Goal: Transaction & Acquisition: Purchase product/service

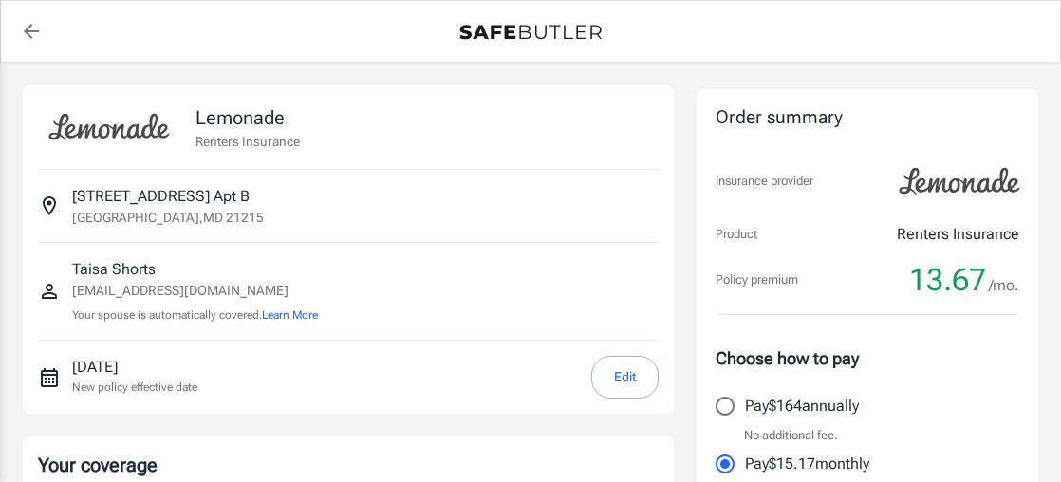
select select "15000"
select select "500"
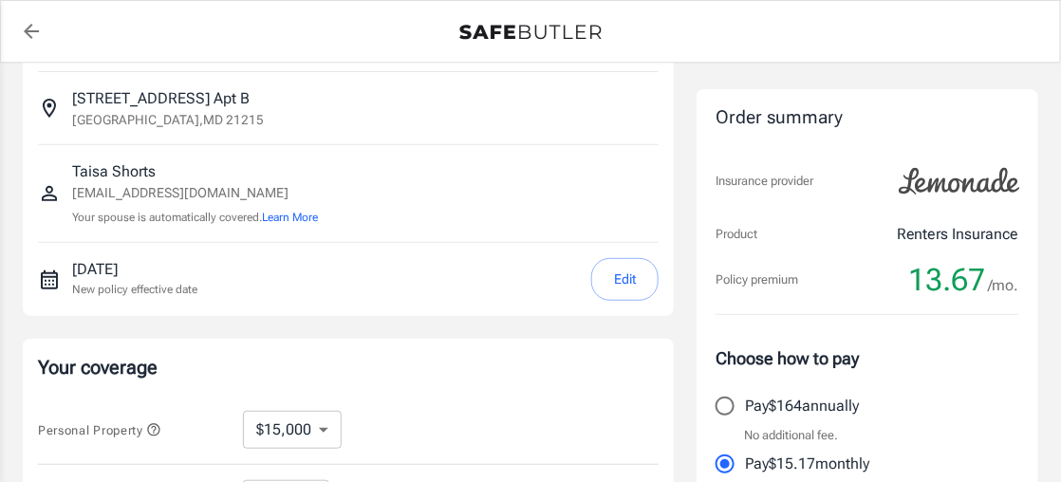
scroll to position [59, 0]
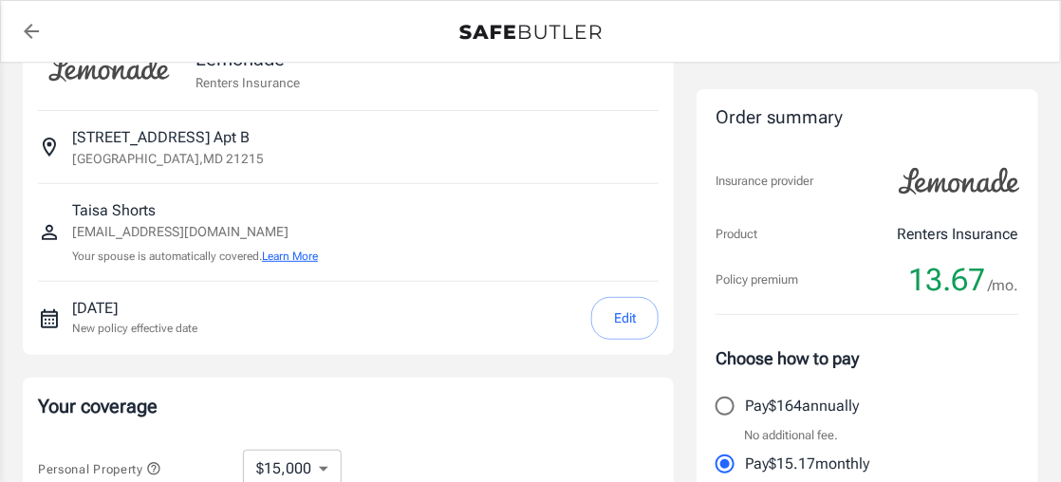
click at [284, 258] on button "Learn More" at bounding box center [290, 256] width 56 height 17
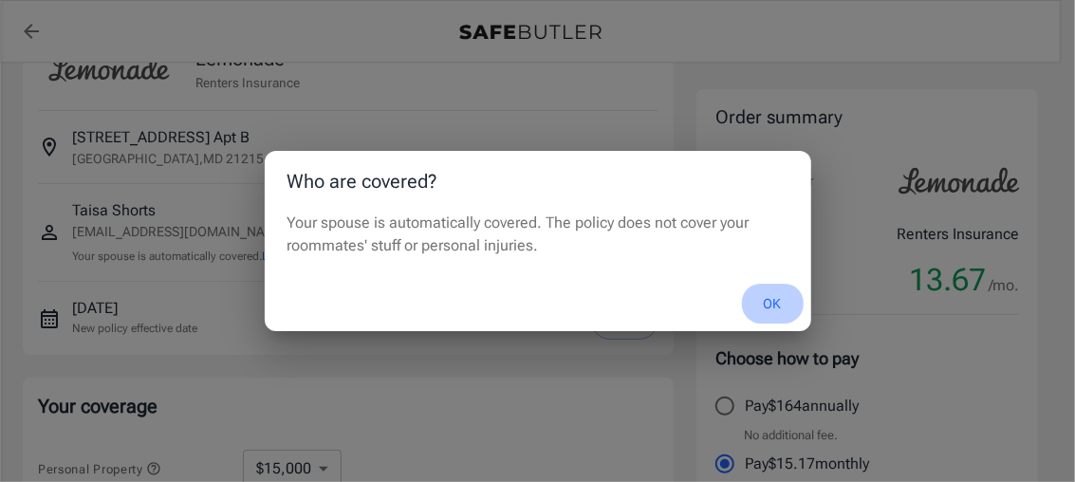
click at [779, 307] on button "OK" at bounding box center [773, 304] width 62 height 41
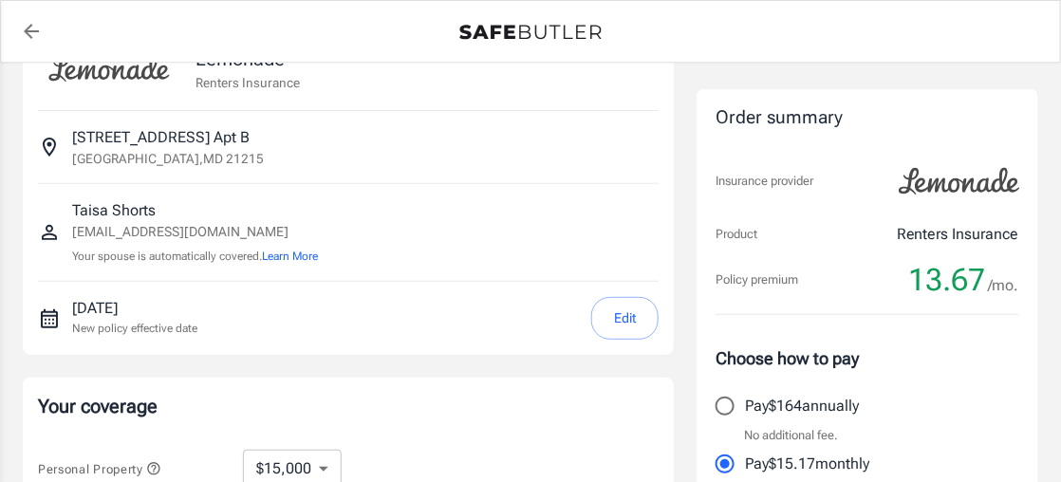
click at [640, 308] on button "Edit" at bounding box center [624, 318] width 67 height 43
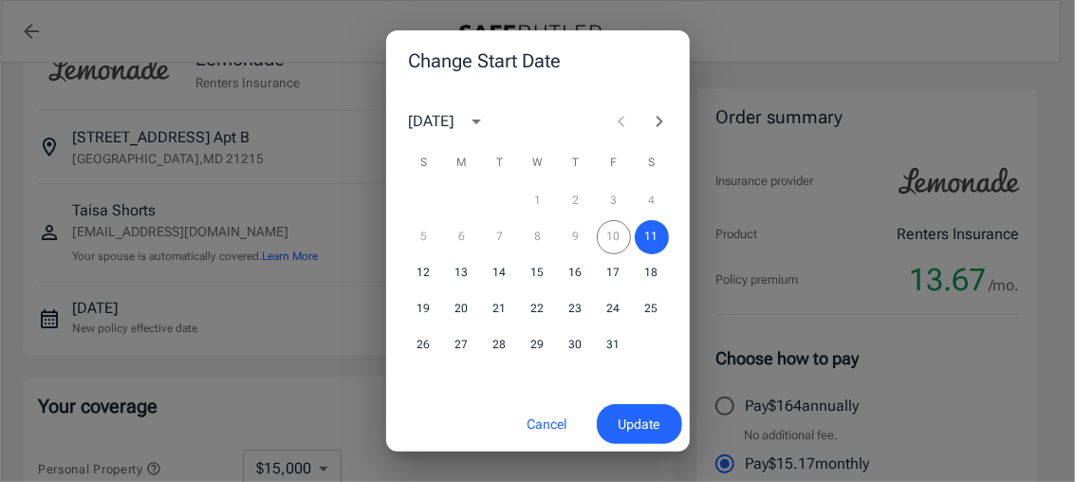
click at [552, 419] on button "Cancel" at bounding box center [548, 424] width 84 height 41
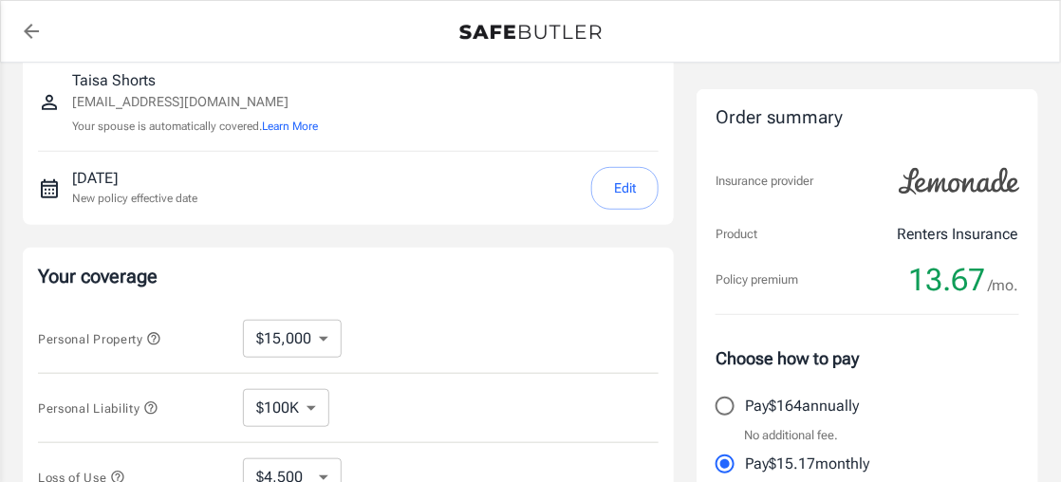
scroll to position [190, 0]
click at [623, 179] on button "Edit" at bounding box center [624, 187] width 67 height 43
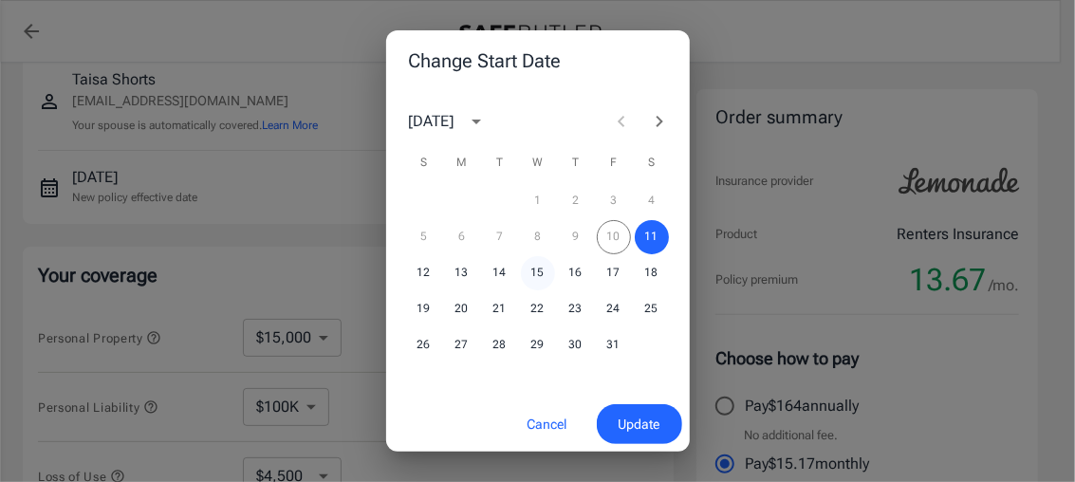
click at [531, 270] on button "15" at bounding box center [538, 273] width 34 height 34
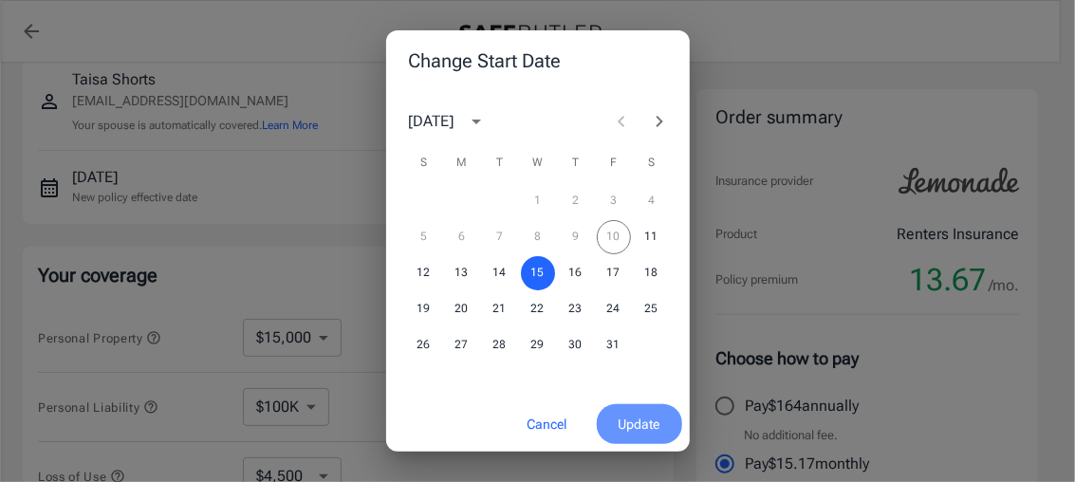
click at [635, 431] on span "Update" at bounding box center [640, 425] width 42 height 24
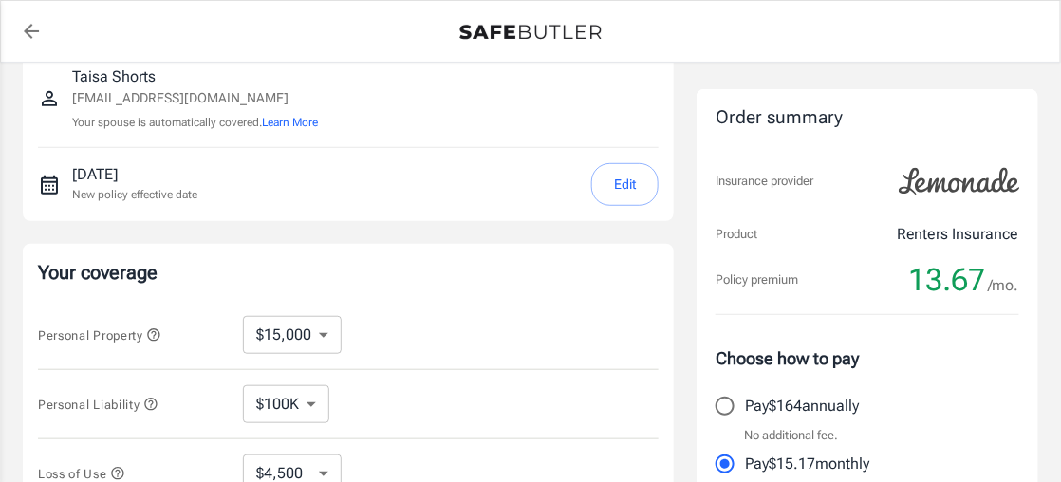
scroll to position [154, 0]
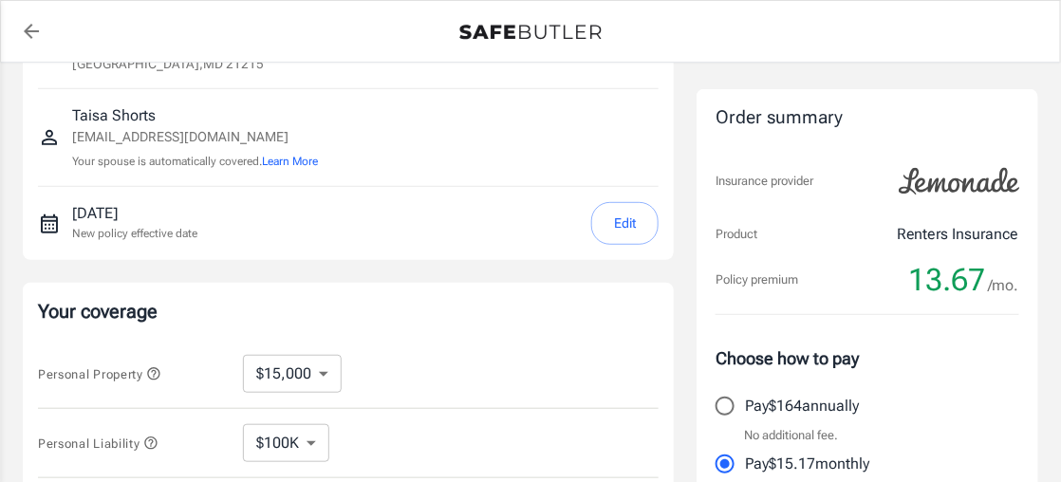
click at [632, 206] on button "Edit" at bounding box center [624, 223] width 67 height 43
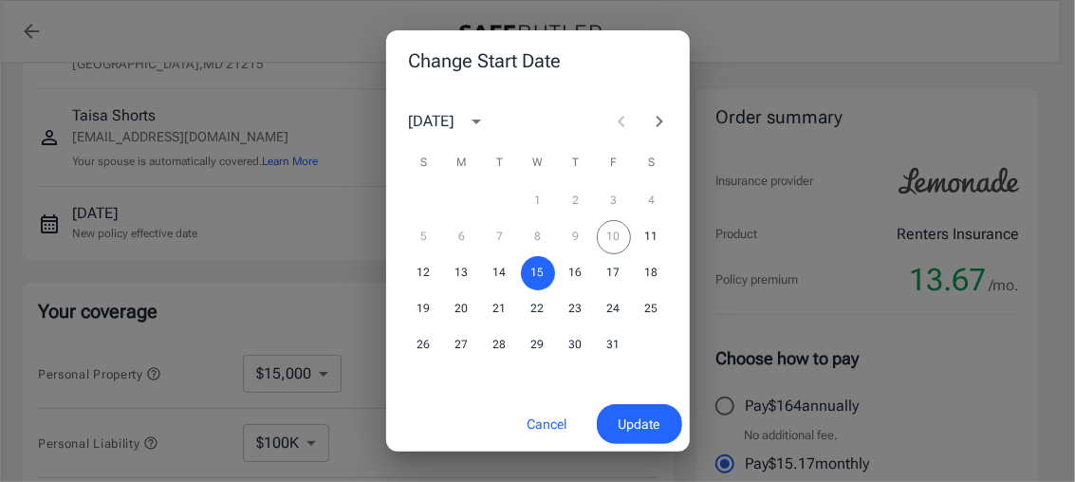
click at [564, 420] on button "Cancel" at bounding box center [548, 424] width 84 height 41
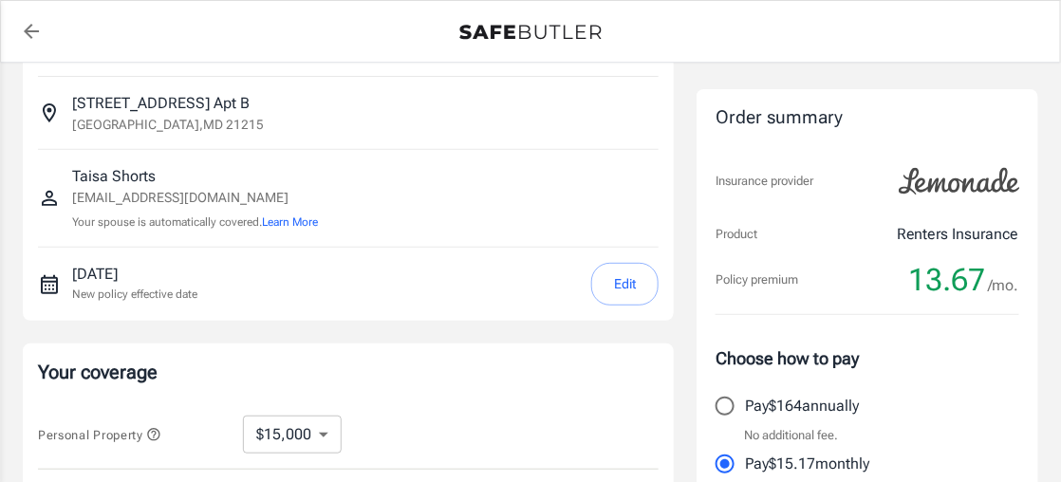
scroll to position [0, 0]
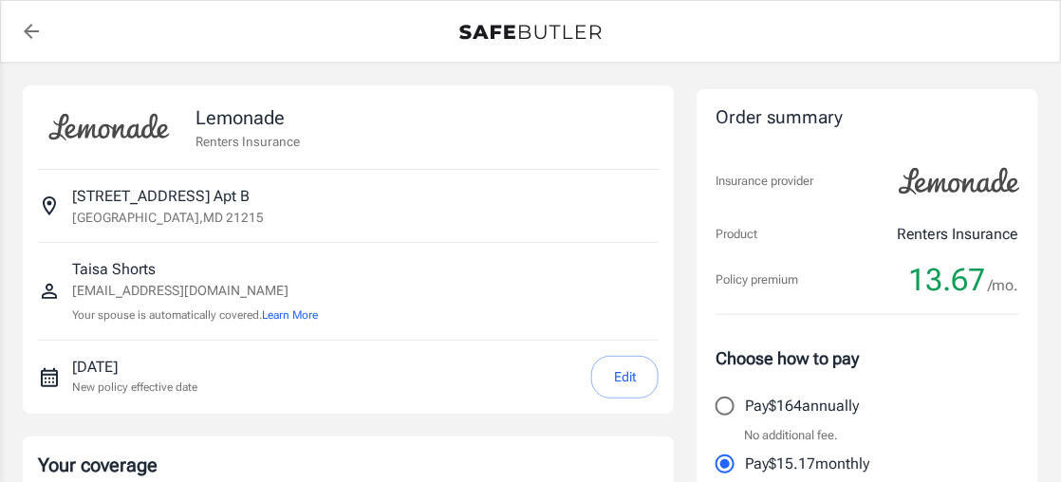
click at [220, 195] on p "[STREET_ADDRESS]" at bounding box center [160, 196] width 177 height 23
click at [78, 185] on p "[STREET_ADDRESS]" at bounding box center [160, 196] width 177 height 23
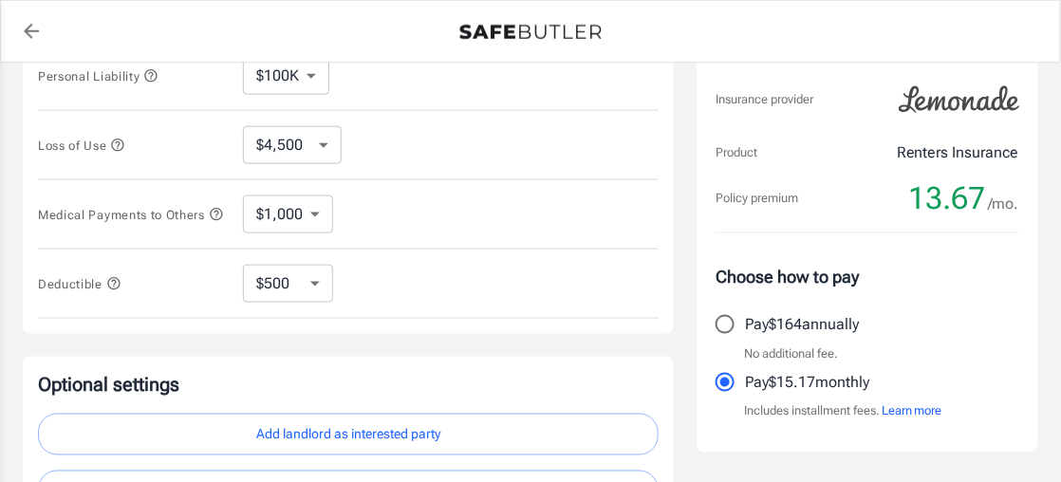
scroll to position [723, 0]
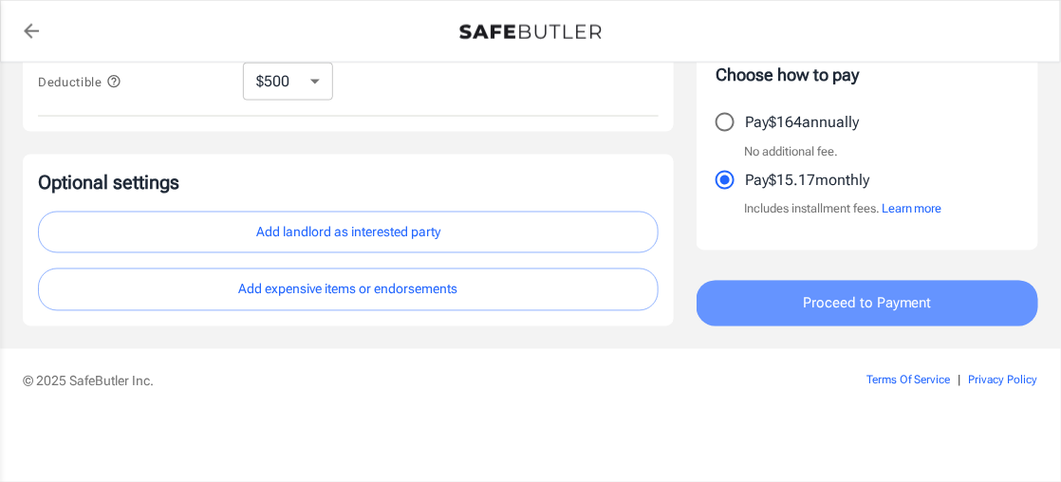
click at [991, 292] on button "Proceed to Payment" at bounding box center [868, 304] width 342 height 46
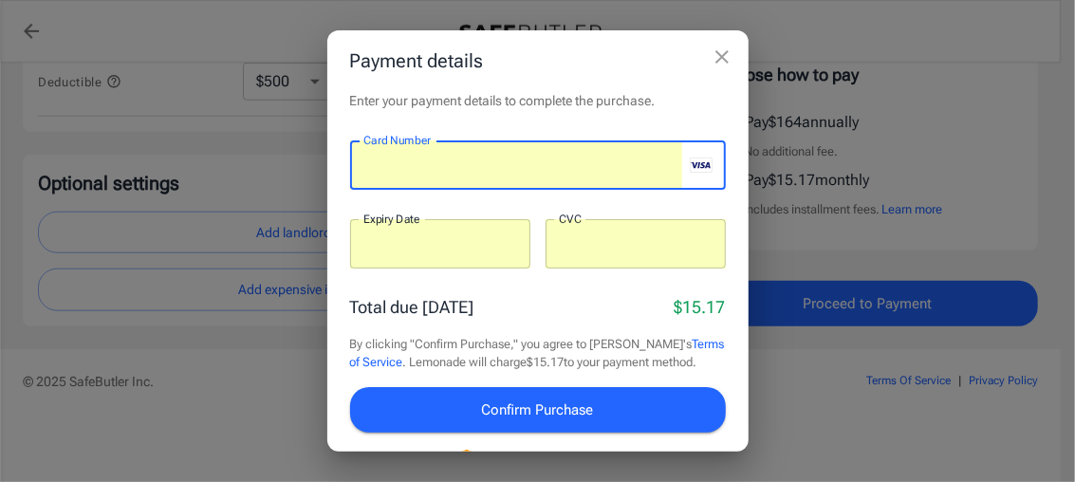
click at [717, 56] on icon "close" at bounding box center [722, 57] width 23 height 23
